Goal: Transaction & Acquisition: Download file/media

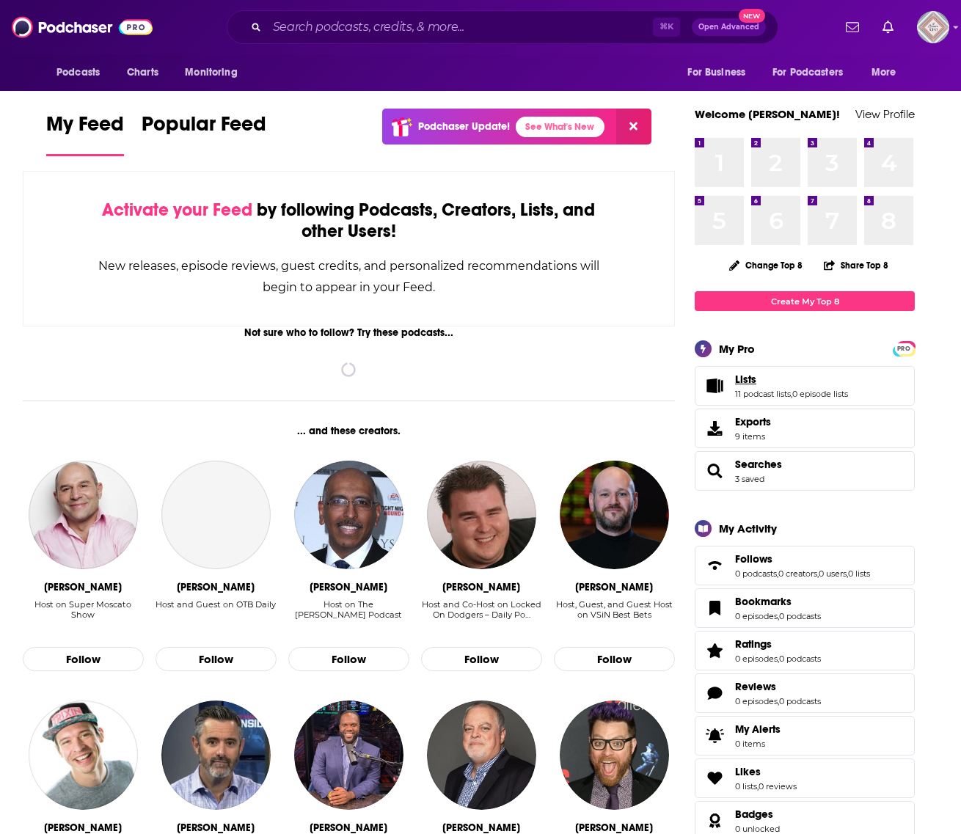
click at [758, 380] on link "Lists" at bounding box center [791, 379] width 113 height 13
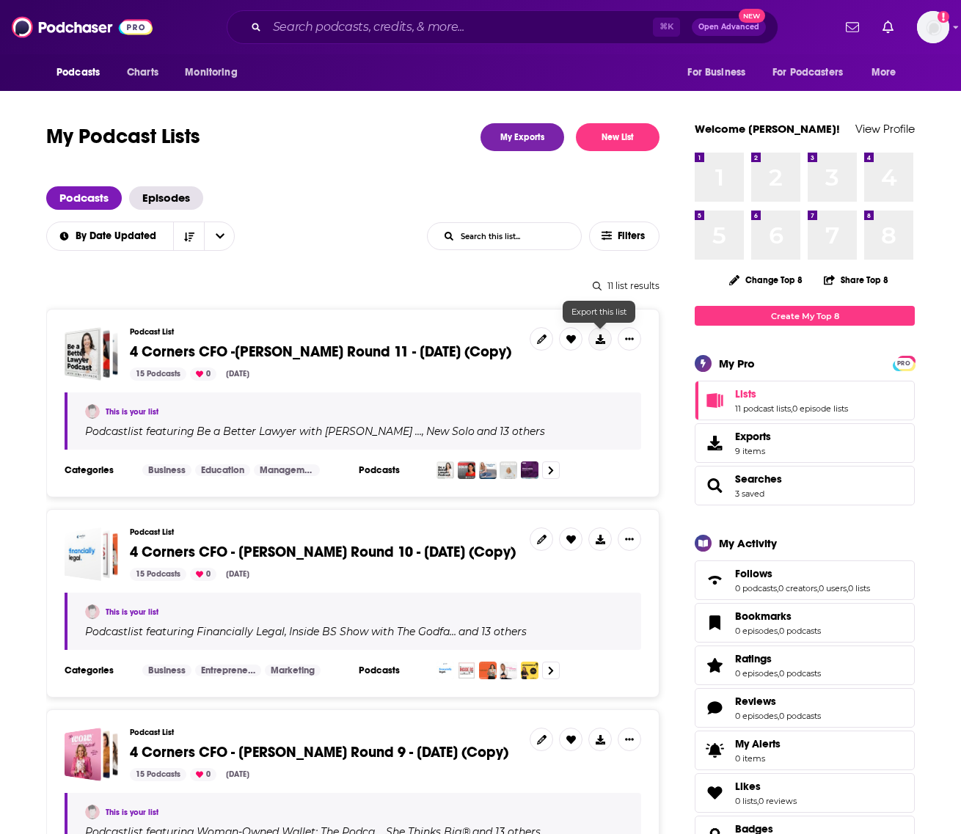
click at [602, 336] on icon at bounding box center [600, 339] width 10 height 10
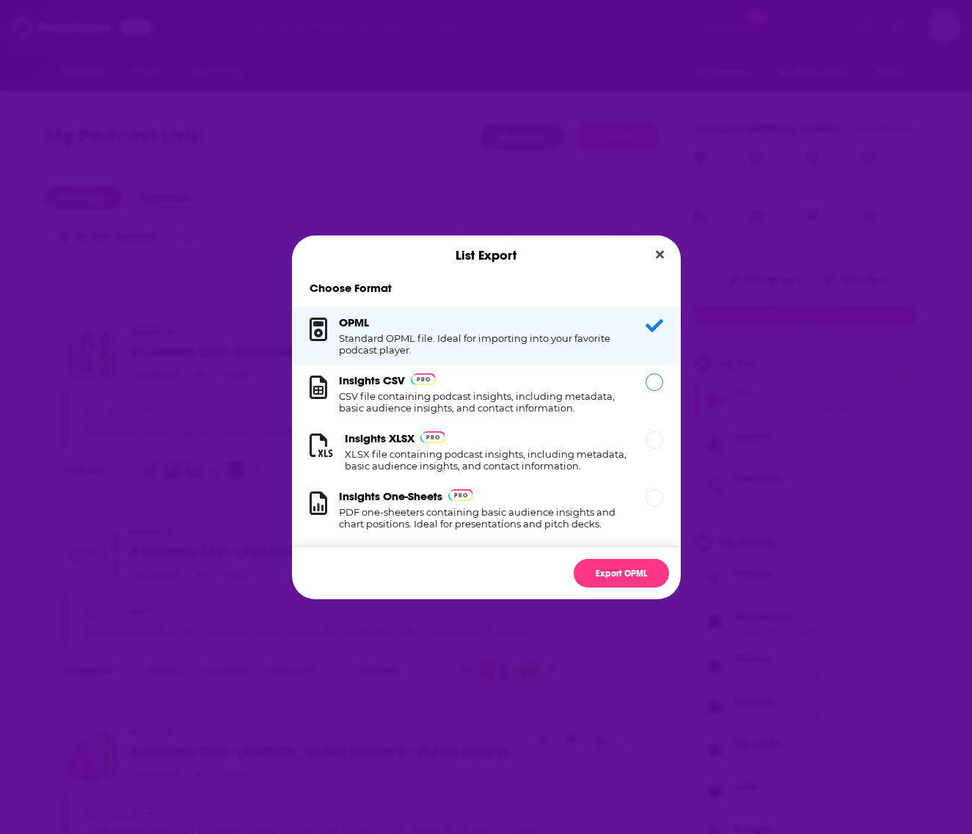
click at [556, 397] on h1 "CSV file containing podcast insights, including metadata, basic audience insigh…" at bounding box center [483, 401] width 289 height 23
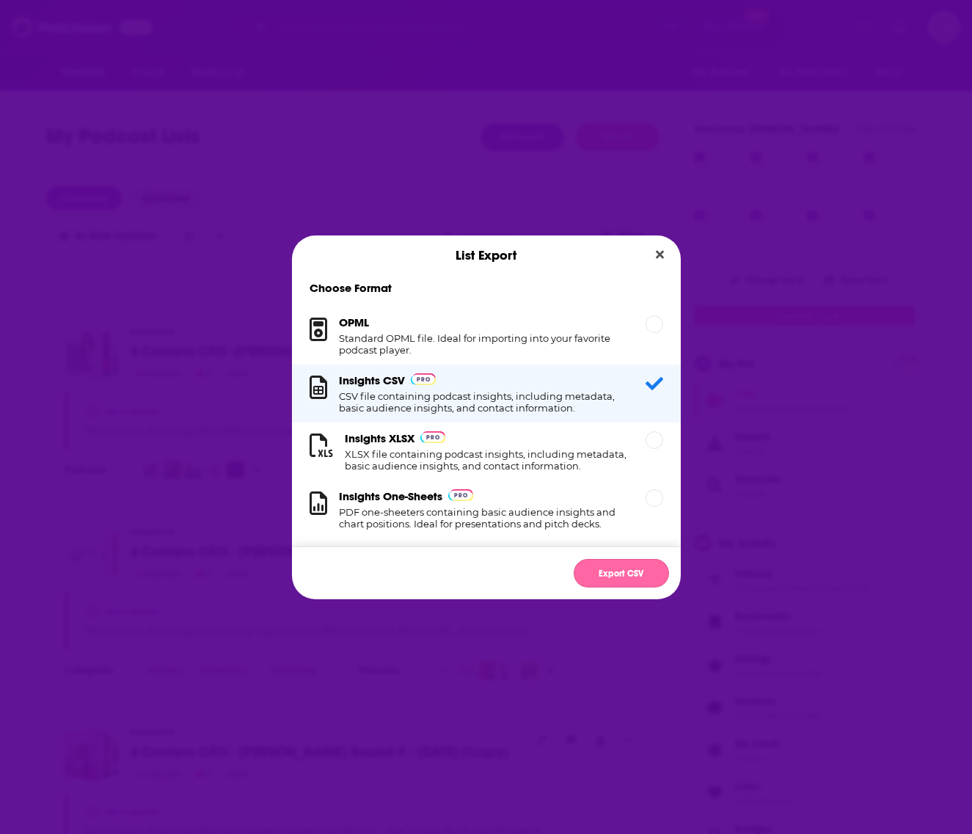
click at [624, 570] on button "Export CSV" at bounding box center [620, 573] width 95 height 29
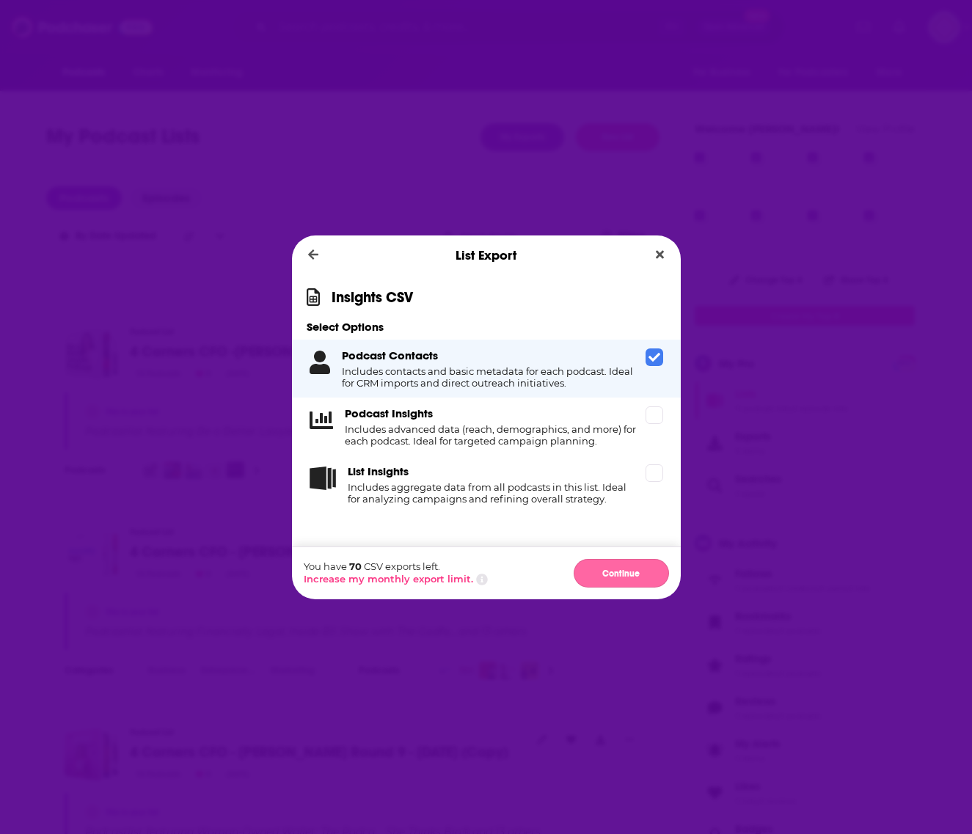
click at [616, 560] on button "Continue" at bounding box center [620, 573] width 95 height 29
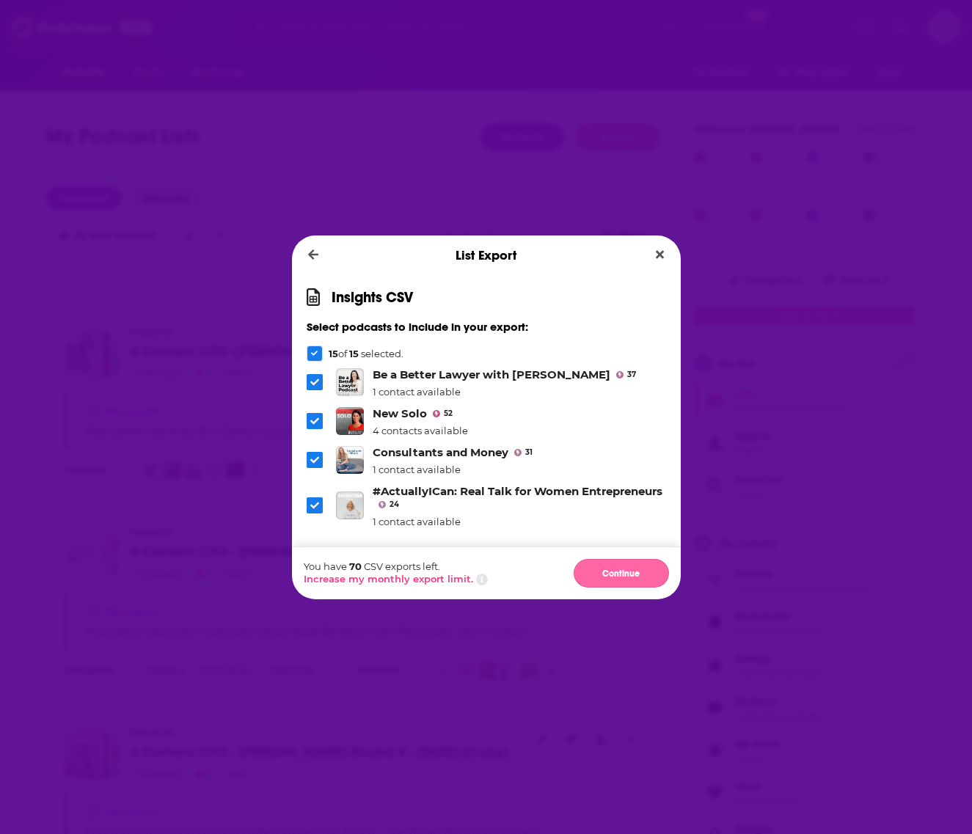
click at [617, 571] on button "Continue" at bounding box center [620, 573] width 95 height 29
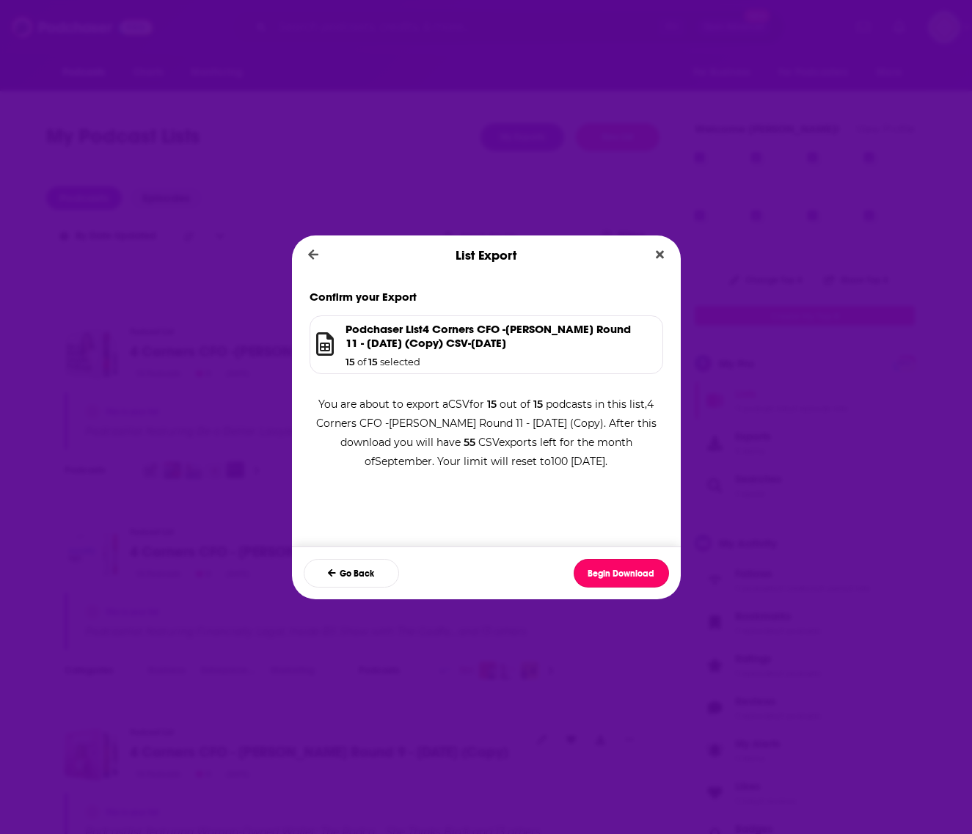
click at [617, 571] on button "Begin Download" at bounding box center [620, 573] width 95 height 29
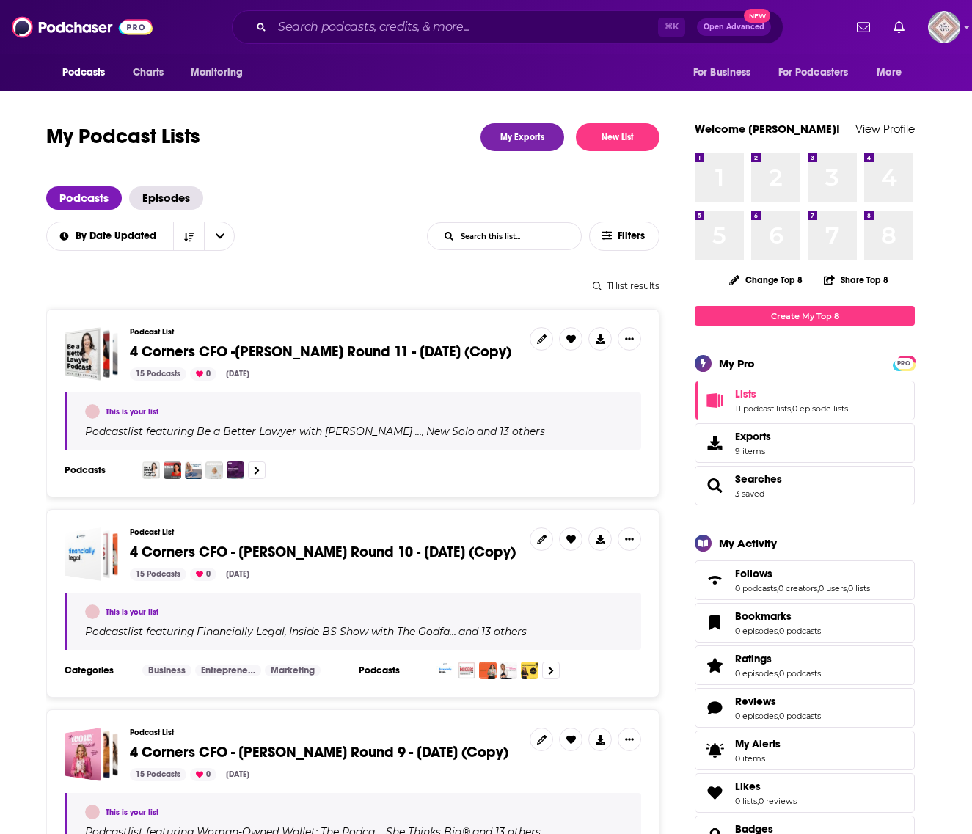
click at [661, 119] on div "List Export Confirm your Export Podchaser List 4 Corners CFO -Danielle Hendon R…" at bounding box center [486, 417] width 972 height 834
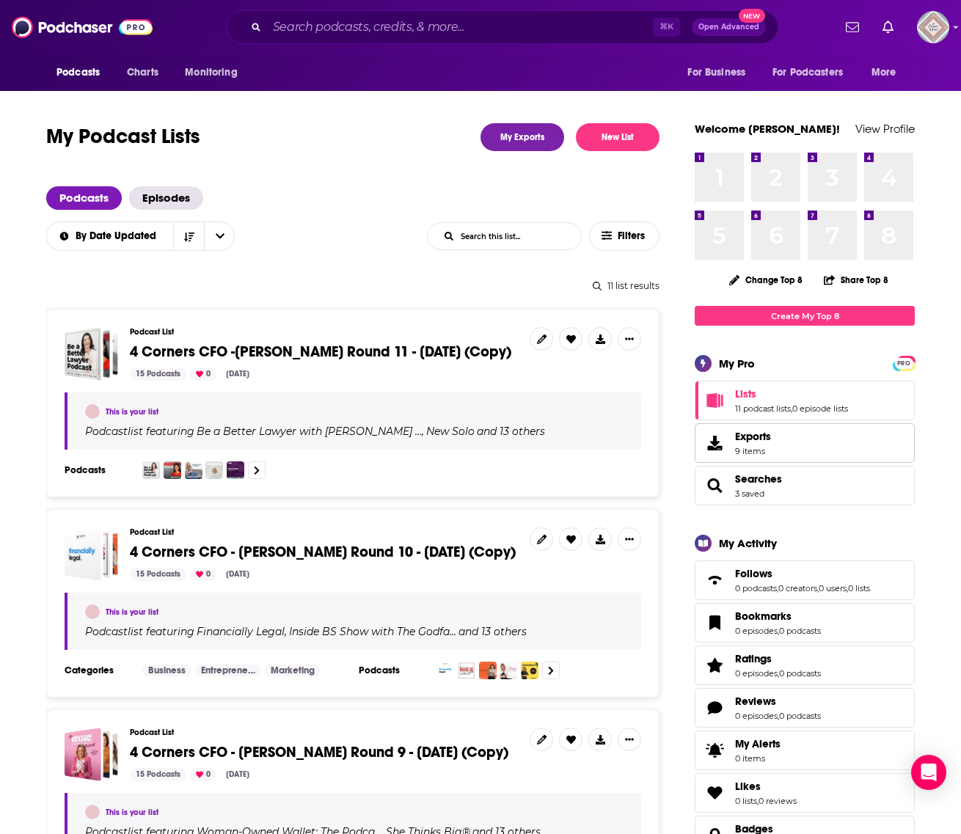
click at [771, 434] on link "Exports 9 items" at bounding box center [804, 443] width 220 height 40
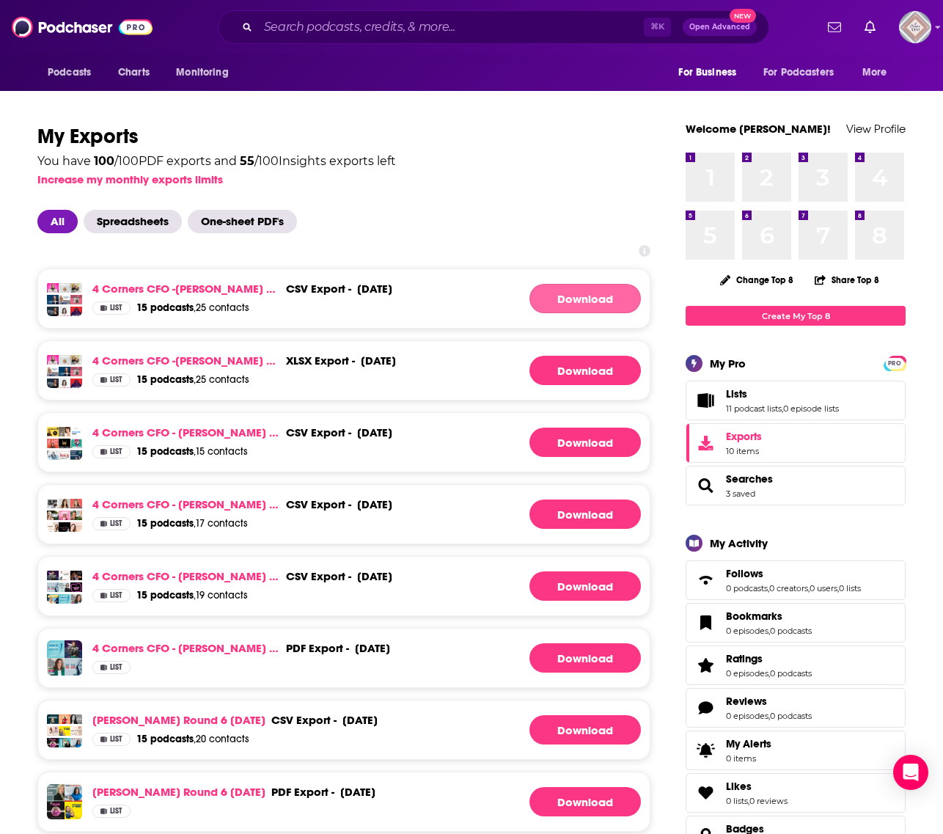
click at [569, 301] on link "Download" at bounding box center [584, 298] width 111 height 29
